Goal: Task Accomplishment & Management: Use online tool/utility

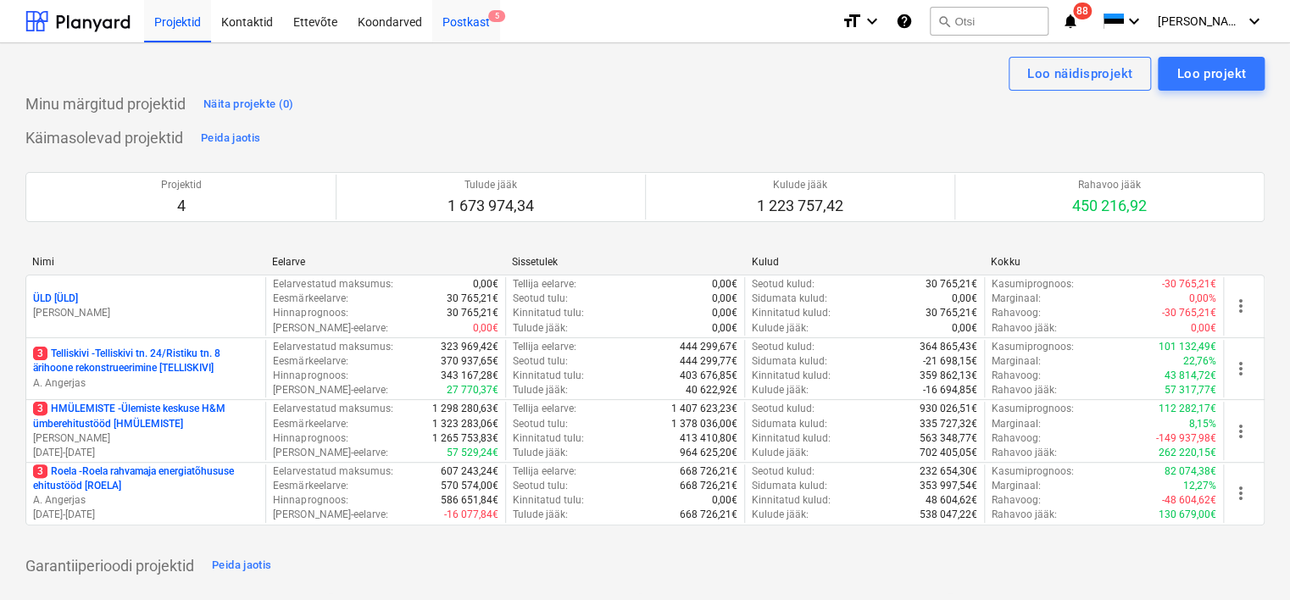
click at [458, 24] on div "Postkast 5" at bounding box center [466, 20] width 68 height 43
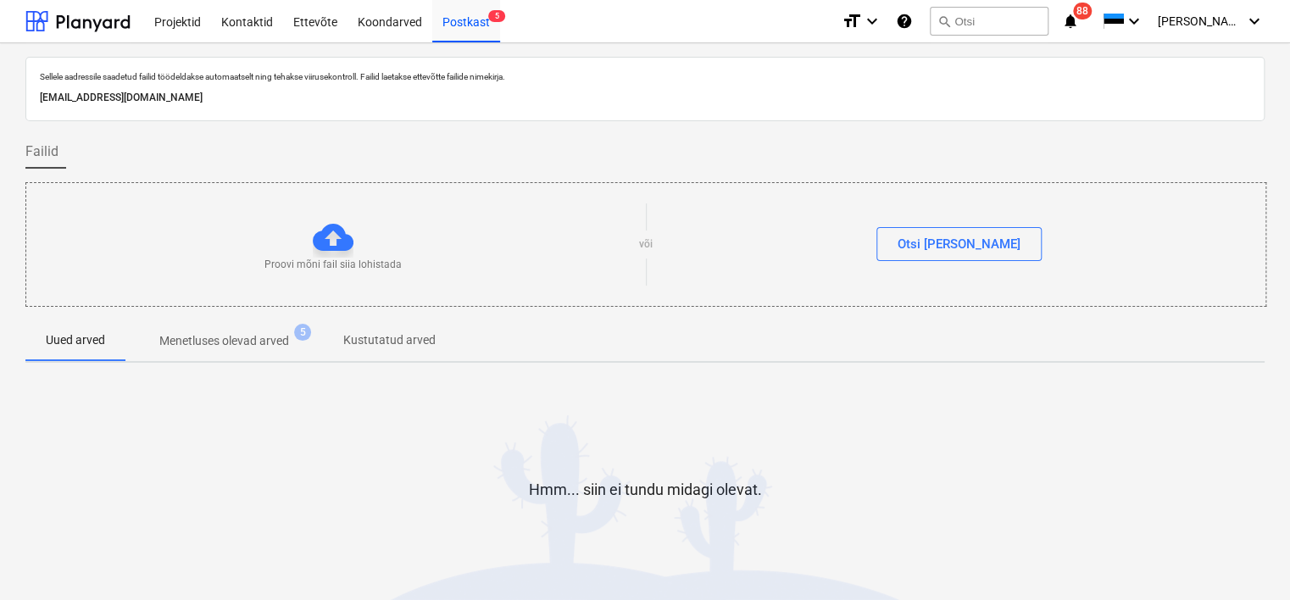
click at [211, 95] on p "[EMAIL_ADDRESS][DOMAIN_NAME]" at bounding box center [645, 98] width 1210 height 18
copy p "[EMAIL_ADDRESS][DOMAIN_NAME]"
click at [393, 24] on div "Koondarved" at bounding box center [389, 20] width 85 height 43
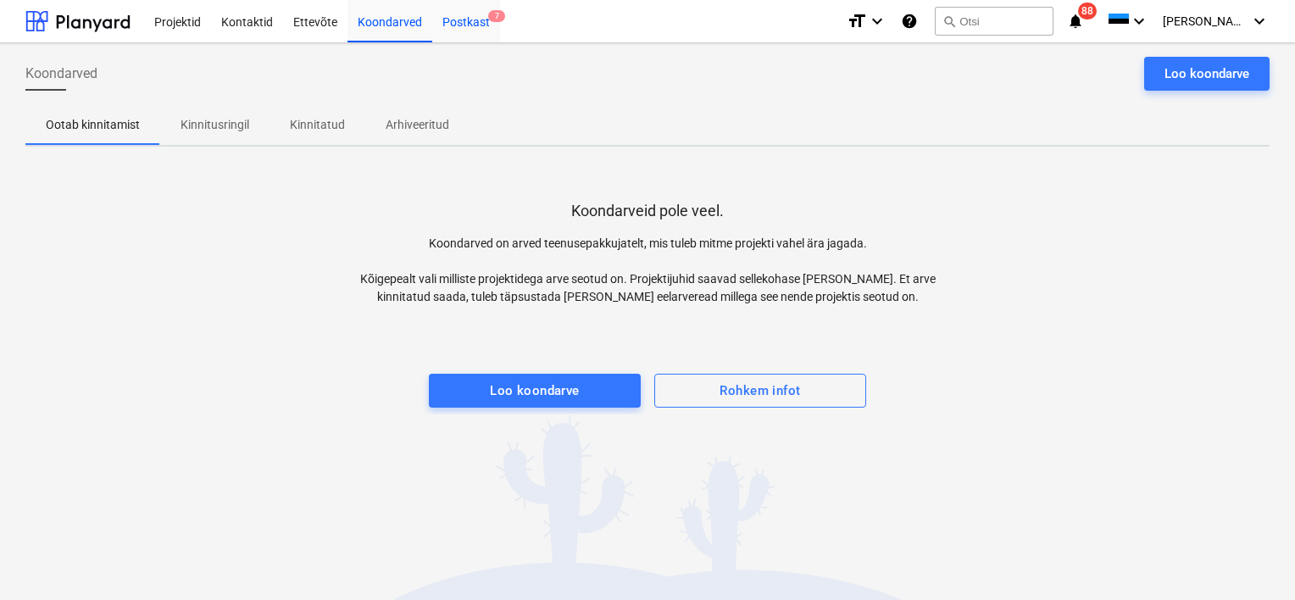
click at [474, 25] on div "Postkast 7" at bounding box center [466, 20] width 68 height 43
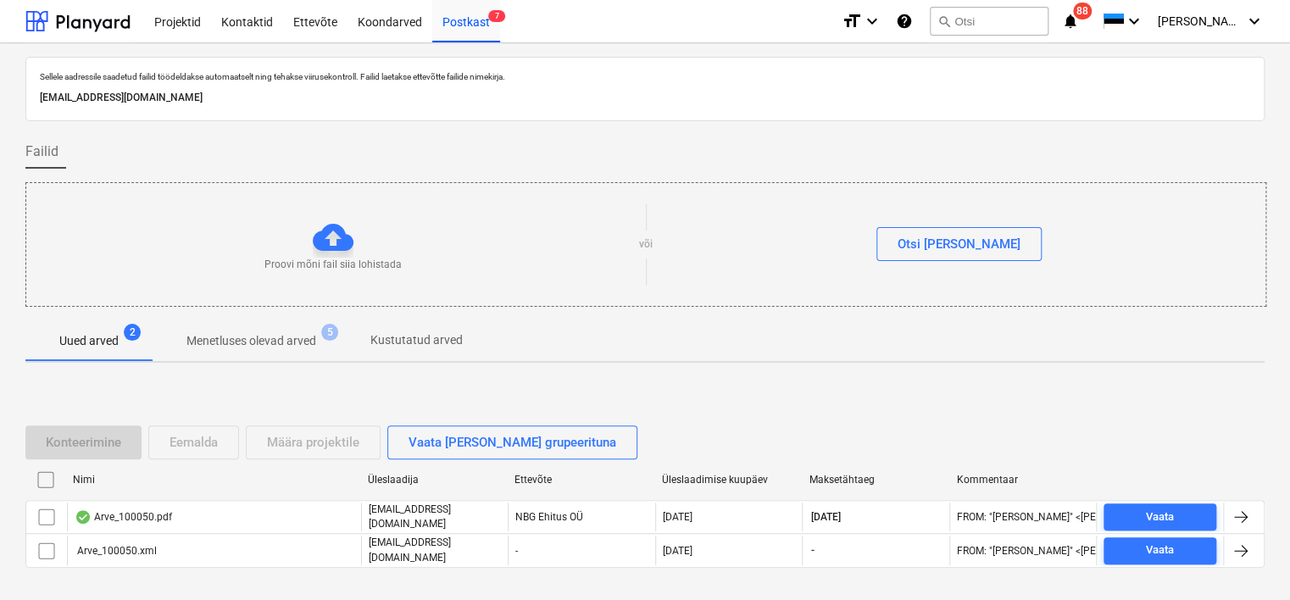
scroll to position [56, 0]
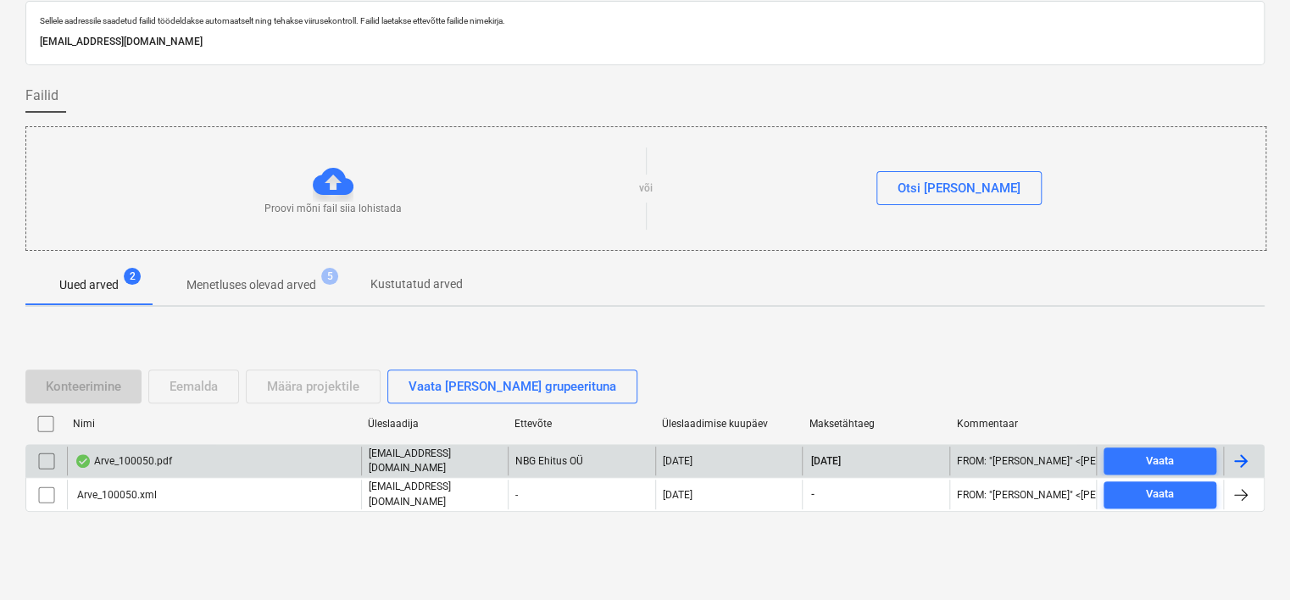
click at [293, 457] on div "Arve_100050.pdf" at bounding box center [214, 461] width 294 height 29
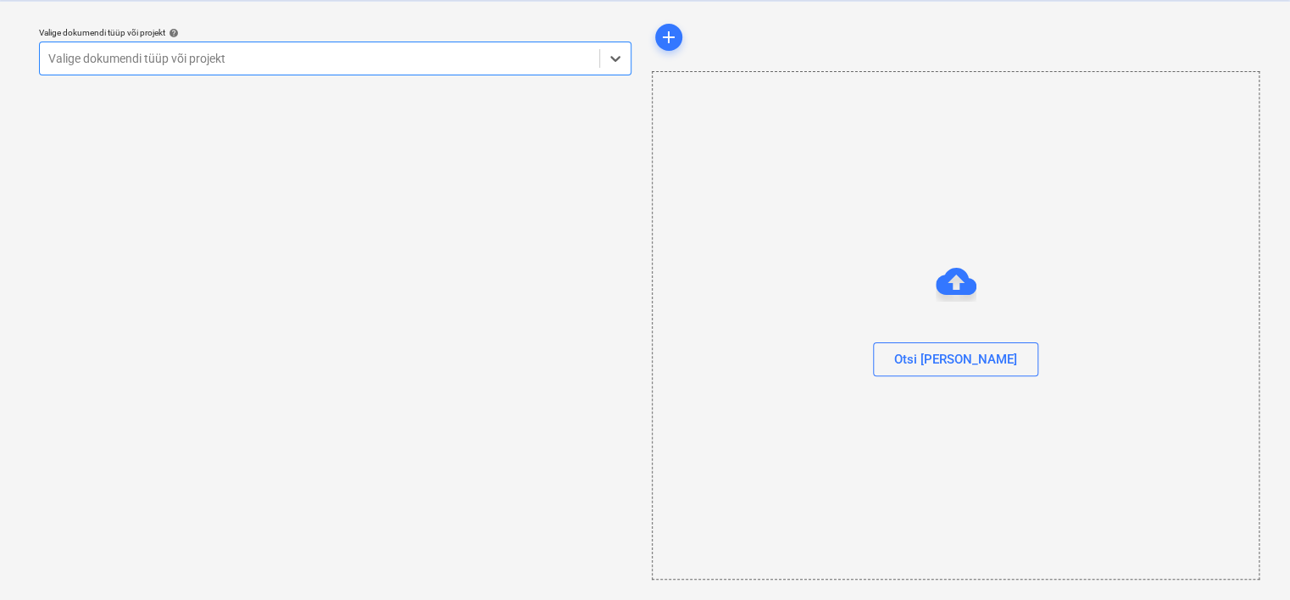
scroll to position [43, 0]
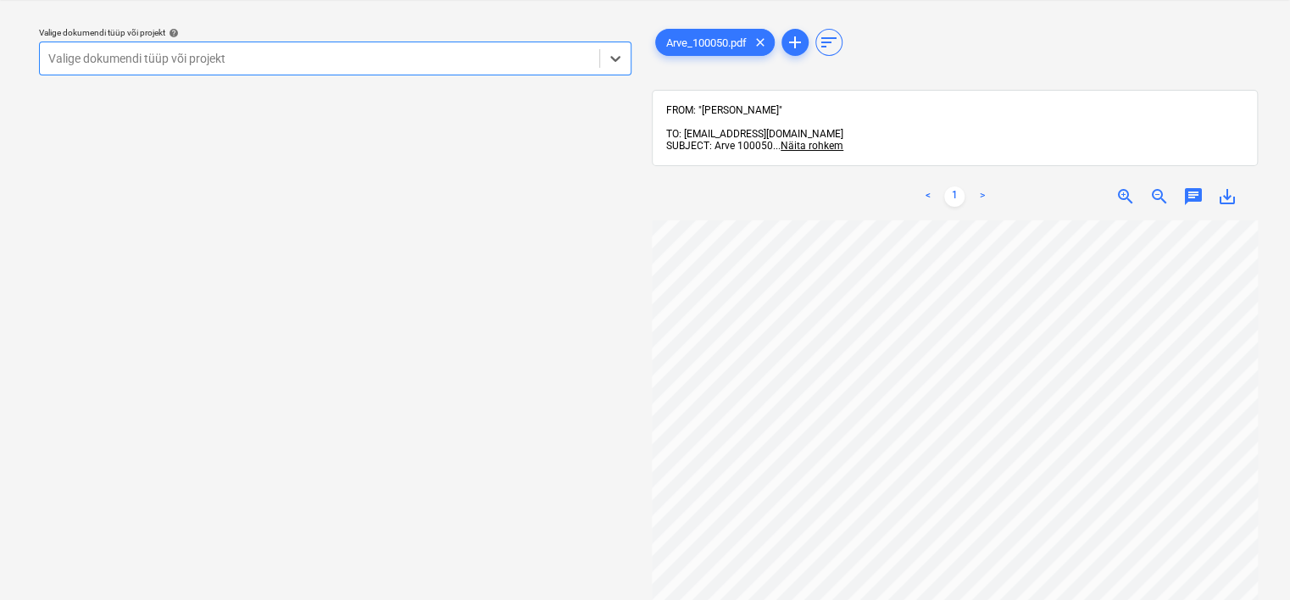
click at [383, 64] on div at bounding box center [319, 58] width 542 height 17
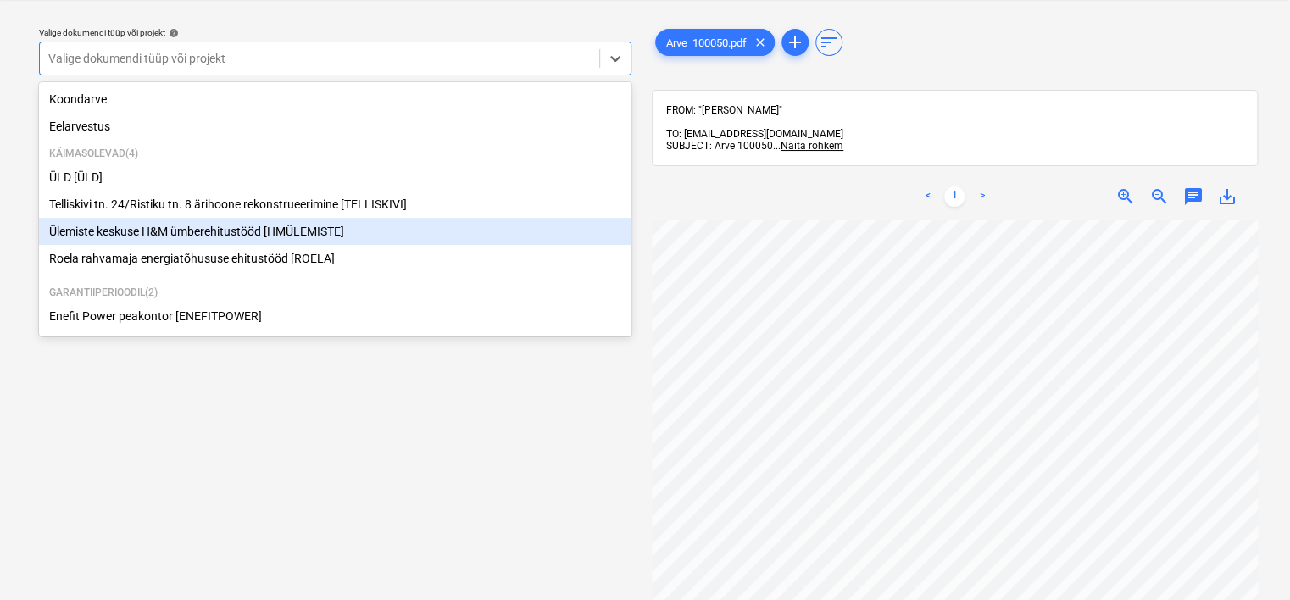
click at [225, 234] on div "Ülemiste keskuse H&M ümberehitustööd [HMÜLEMISTE]" at bounding box center [335, 231] width 592 height 27
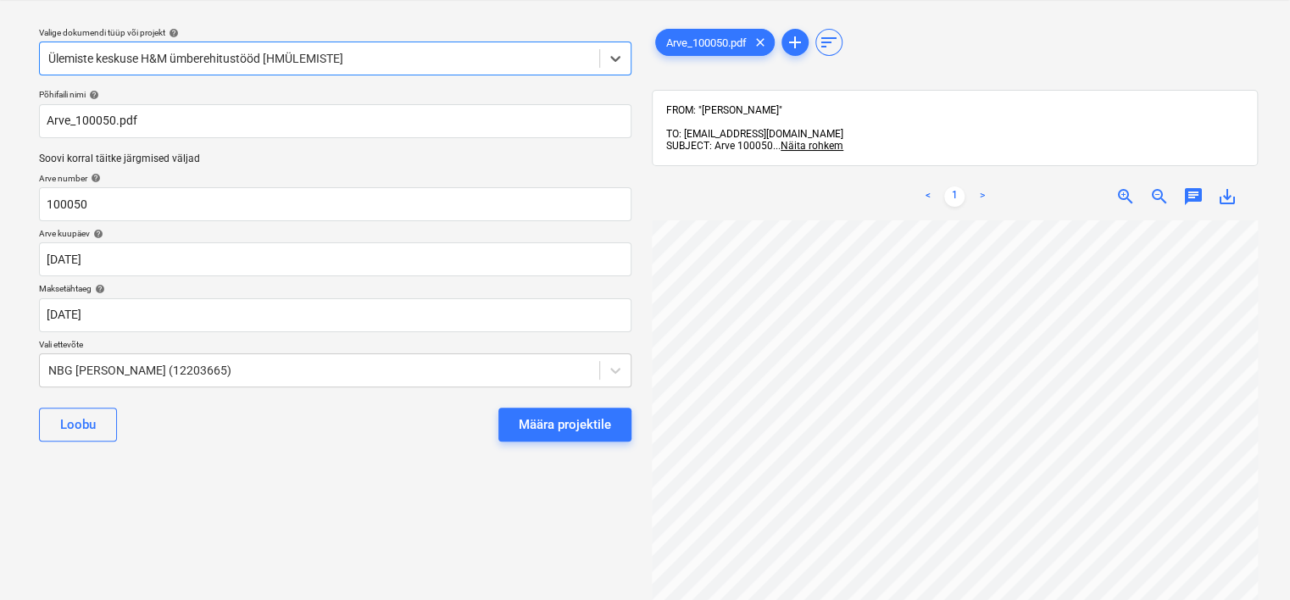
scroll to position [0, 159]
click at [576, 428] on div "Määra projektile" at bounding box center [565, 424] width 92 height 22
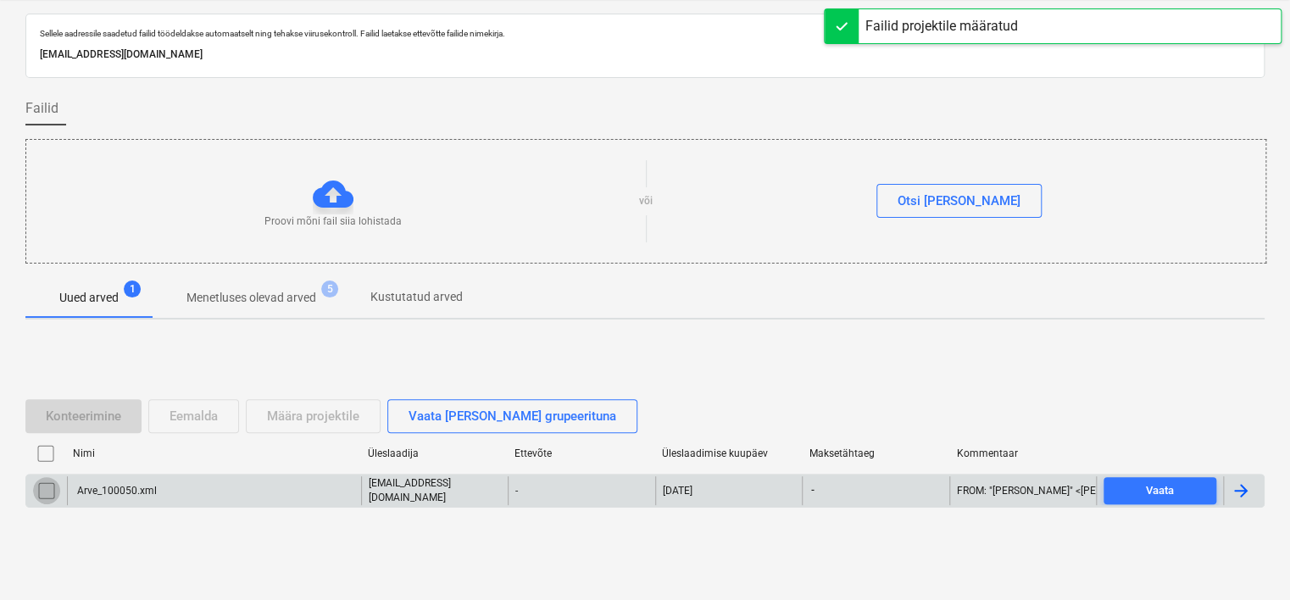
click at [45, 485] on input "checkbox" at bounding box center [46, 490] width 27 height 27
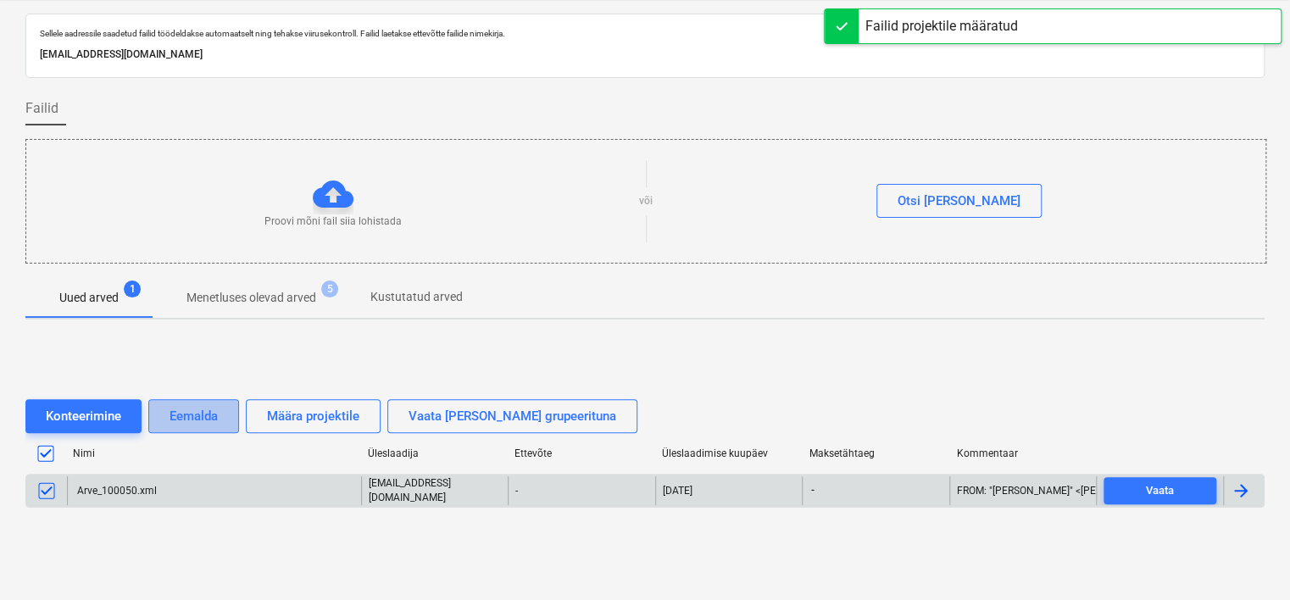
click at [197, 408] on div "Eemalda" at bounding box center [193, 416] width 48 height 22
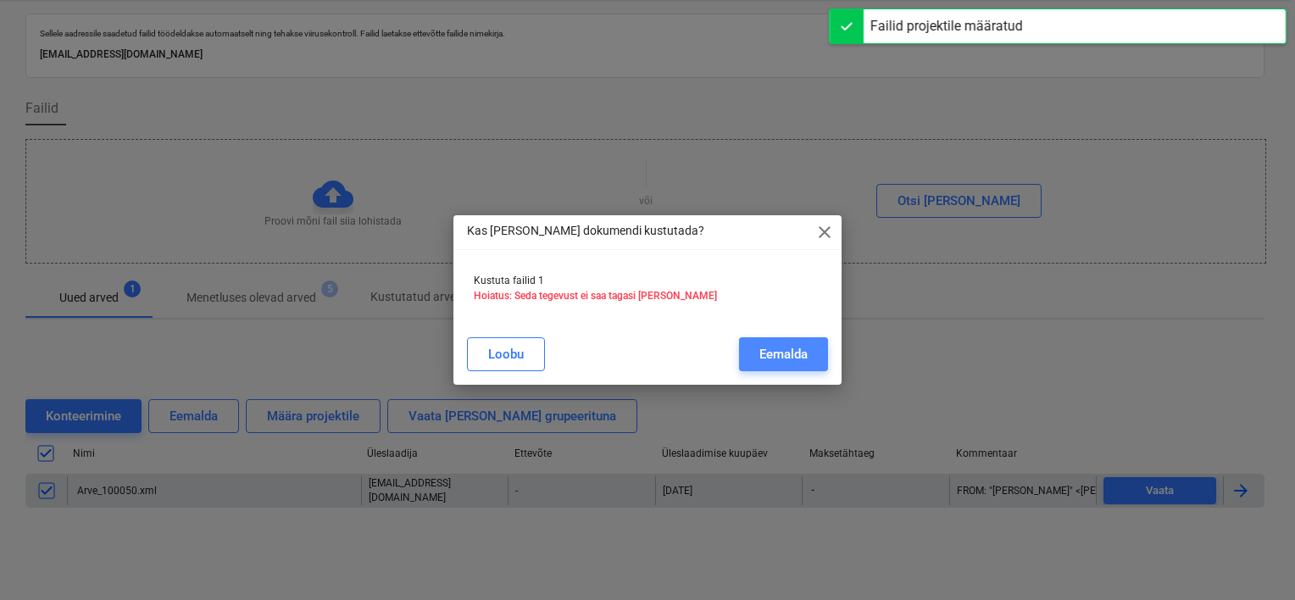
click at [781, 354] on div "Eemalda" at bounding box center [783, 354] width 48 height 22
